Goal: Information Seeking & Learning: Find specific fact

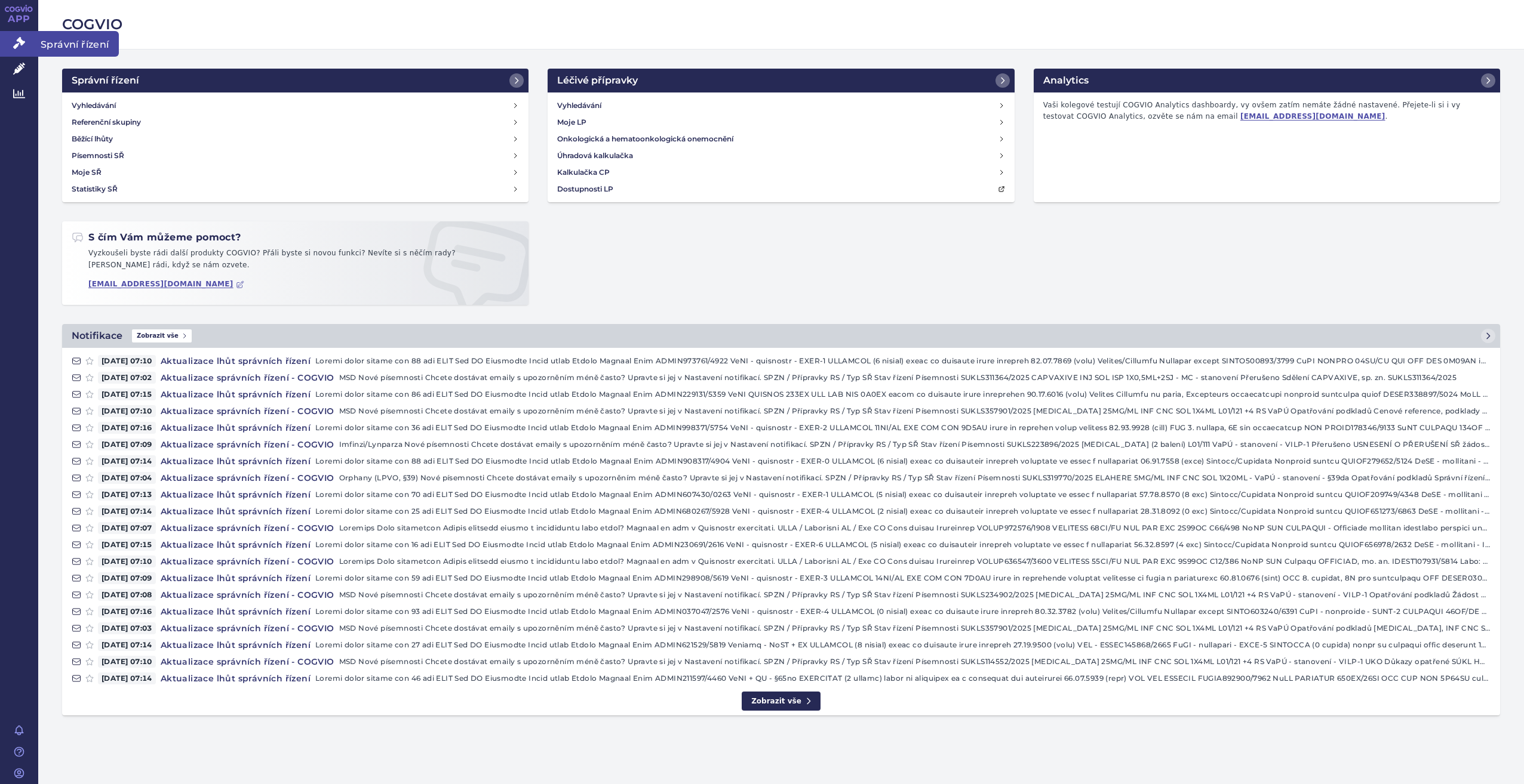
click at [11, 38] on link "Správní řízení" at bounding box center [19, 43] width 38 height 25
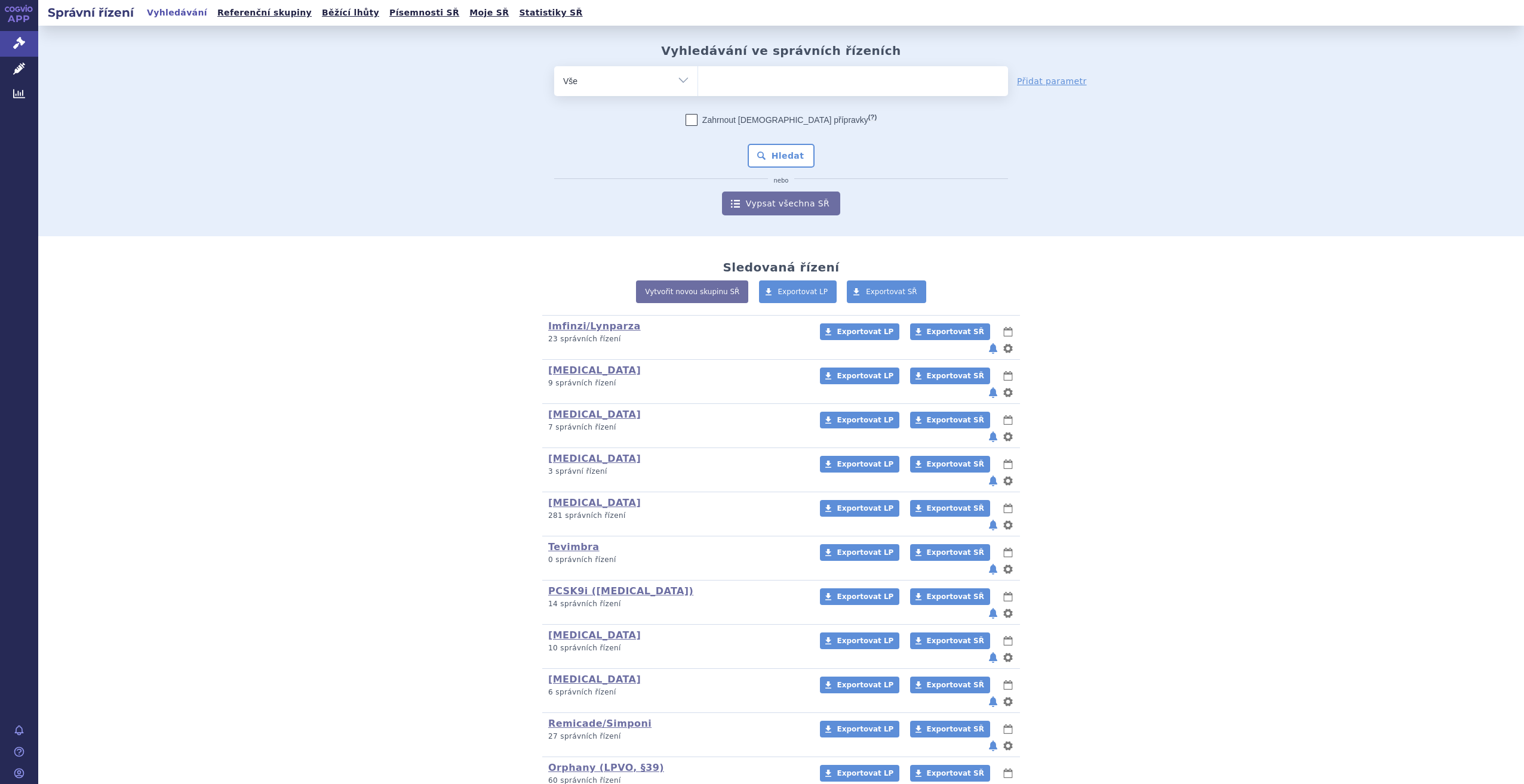
click at [856, 85] on ul at bounding box center [853, 79] width 309 height 25
click at [698, 85] on select at bounding box center [698, 80] width 1 height 30
type input "ke"
type input "keyt"
type input "keytru"
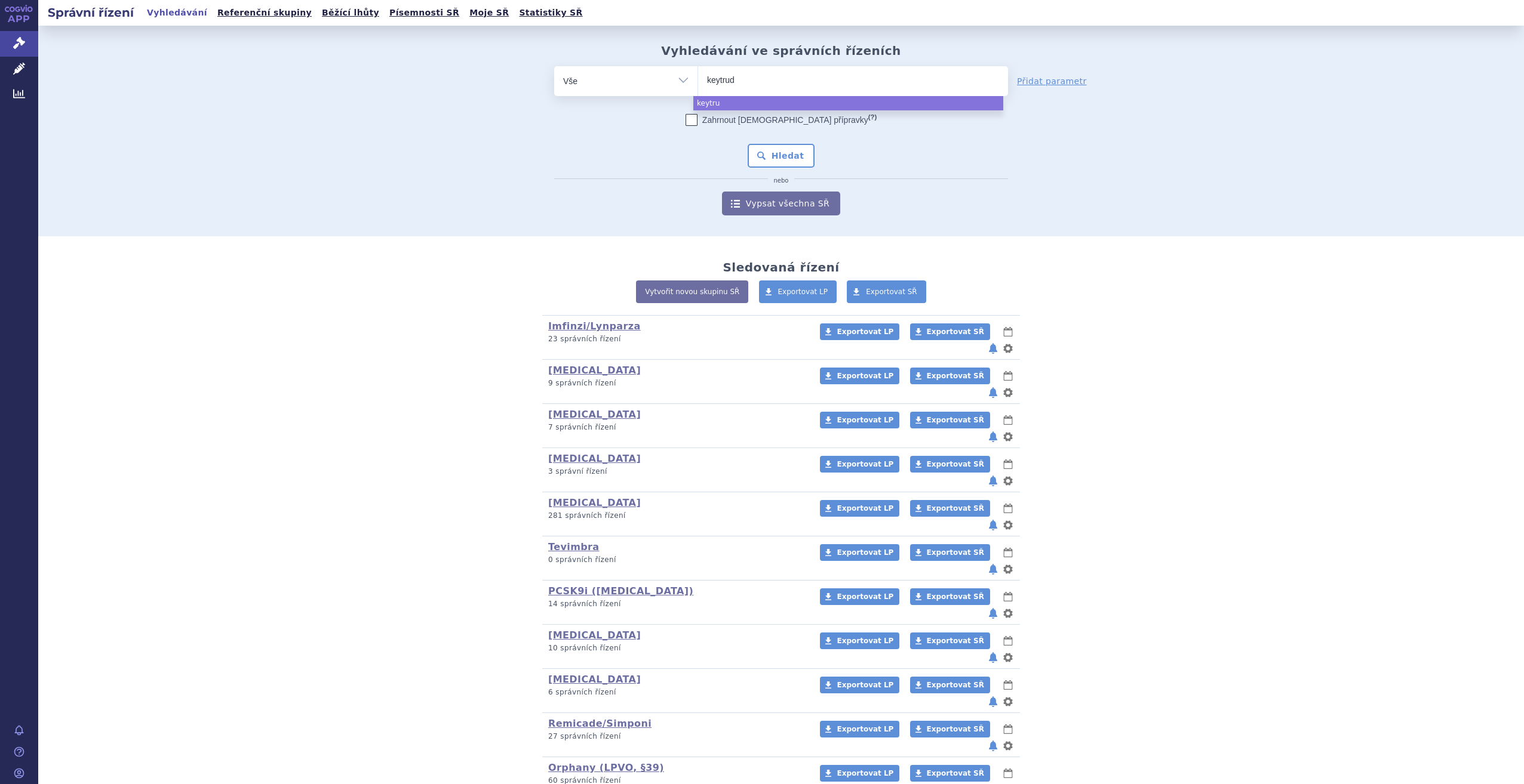
type input "[MEDICAL_DATA]"
select select "[MEDICAL_DATA]"
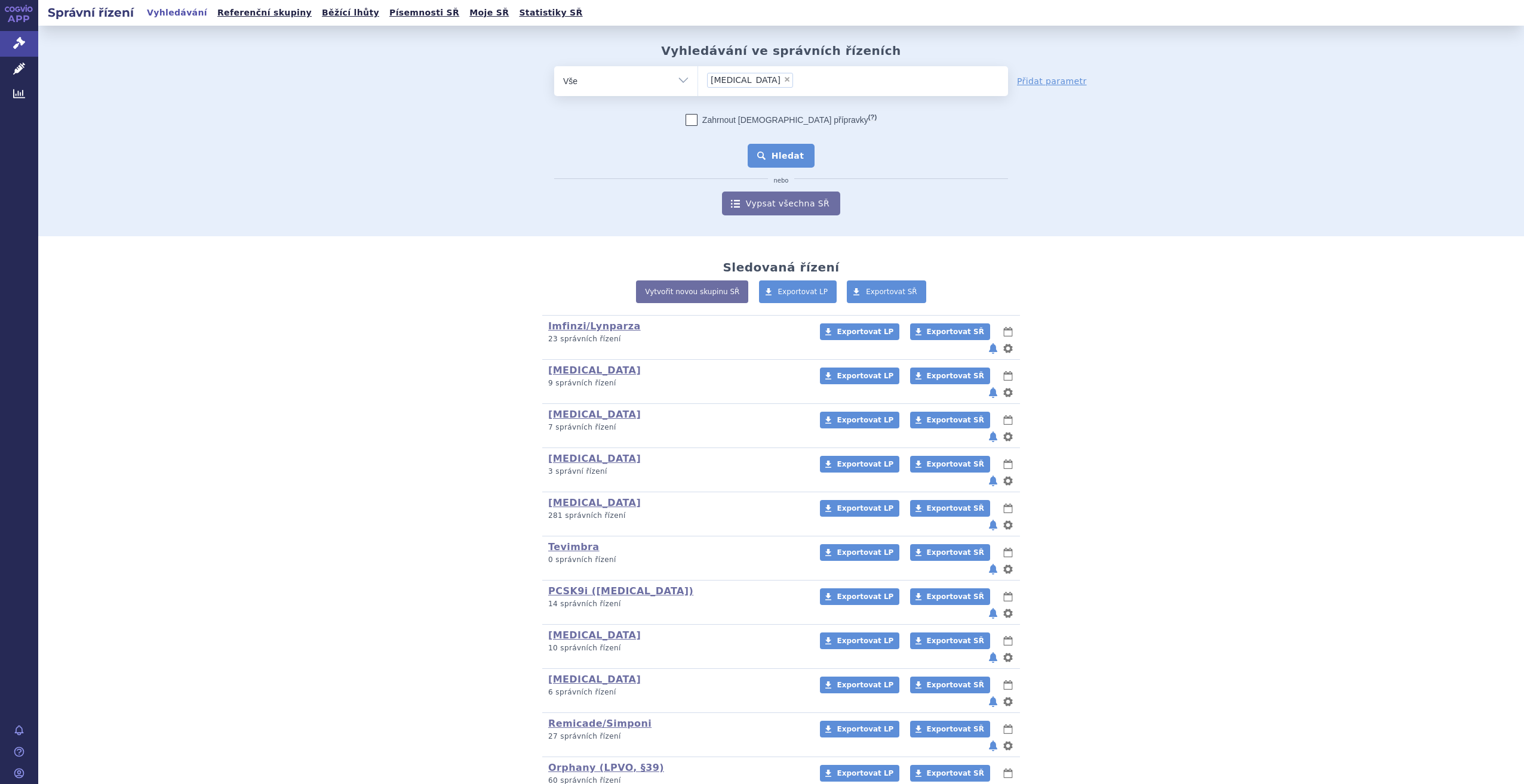
click at [789, 160] on button "Hledat" at bounding box center [781, 156] width 67 height 23
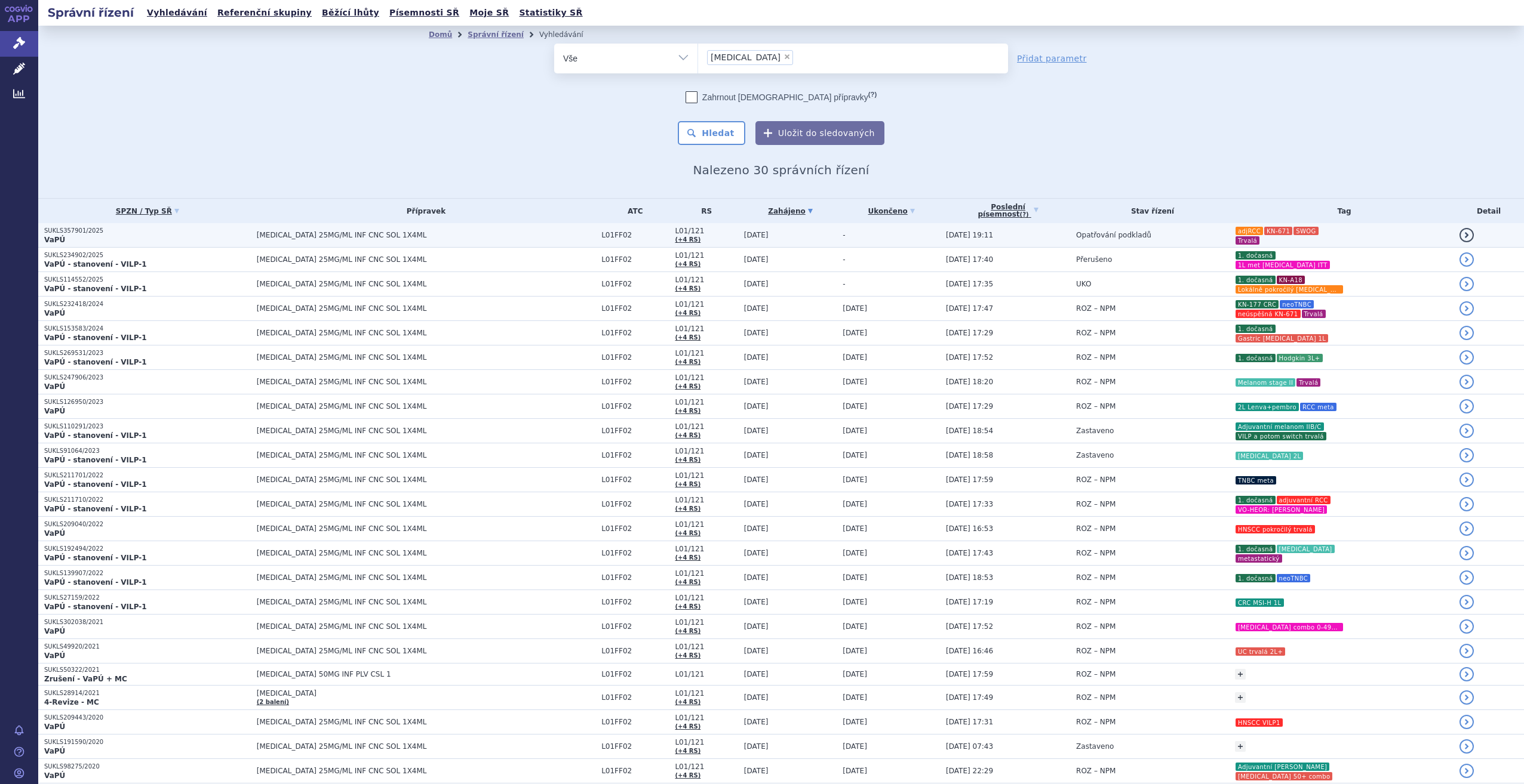
click at [738, 240] on td "05.09.2025" at bounding box center [788, 236] width 99 height 24
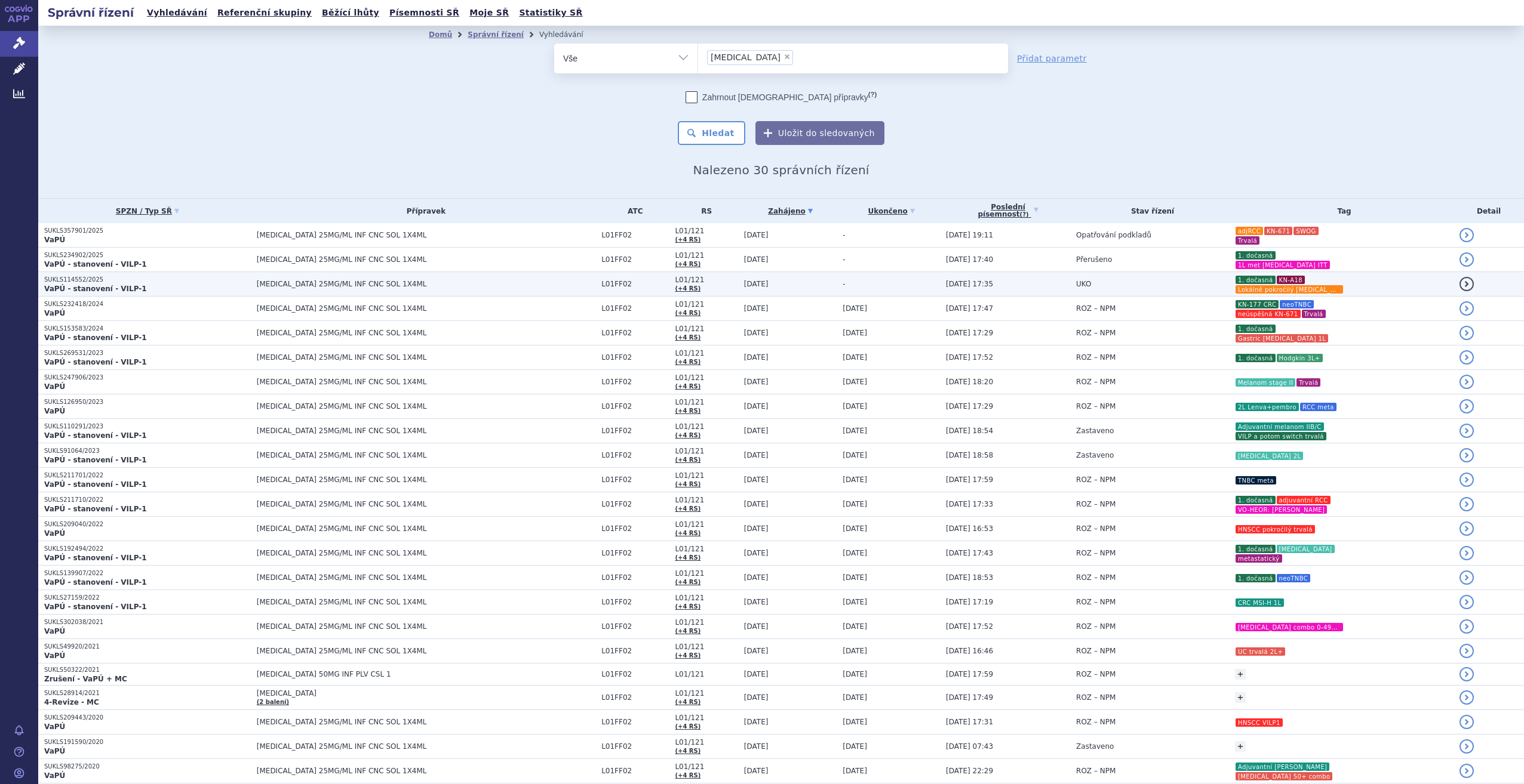
click at [1164, 287] on td "UKO" at bounding box center [1150, 284] width 159 height 24
